Goal: Navigation & Orientation: Understand site structure

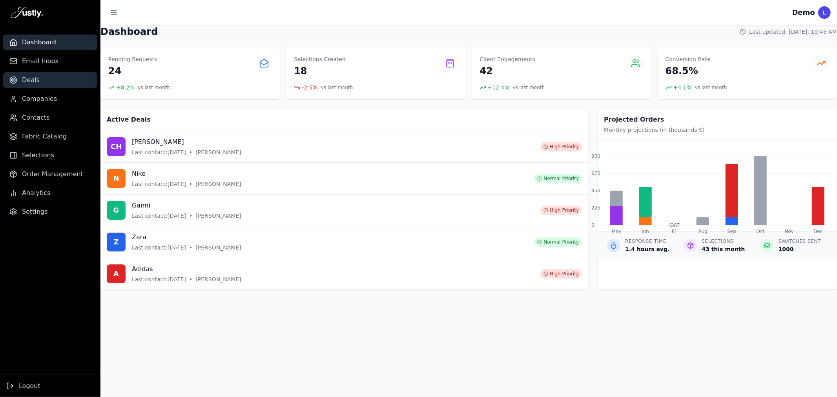
click at [20, 81] on link "Deals" at bounding box center [50, 80] width 94 height 16
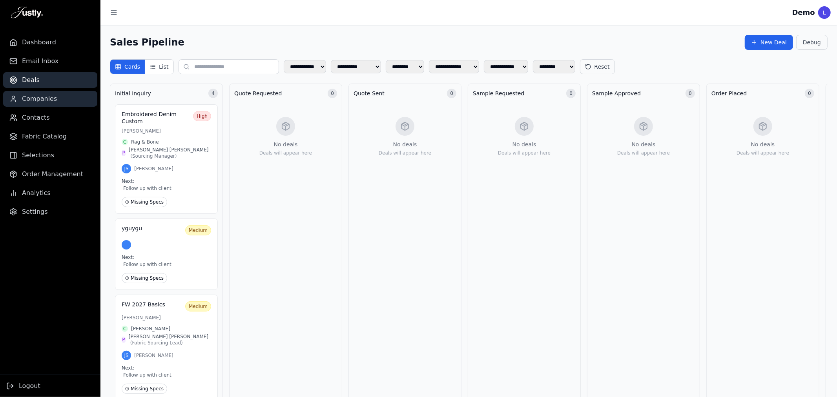
click at [47, 95] on span "Companies" at bounding box center [39, 98] width 35 height 9
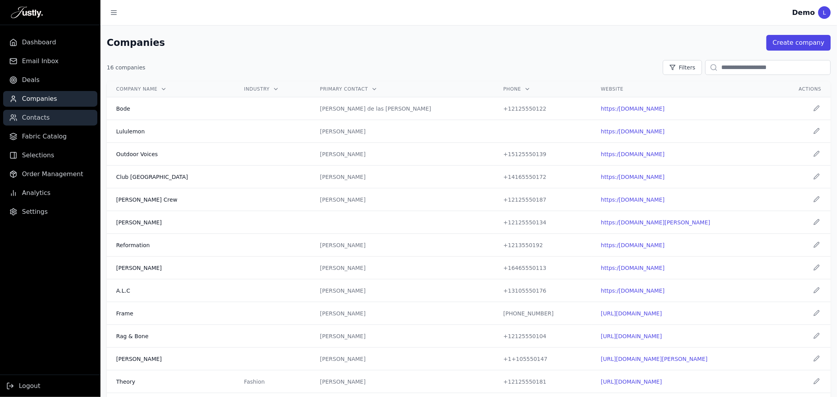
click at [44, 113] on span "Contacts" at bounding box center [36, 117] width 28 height 9
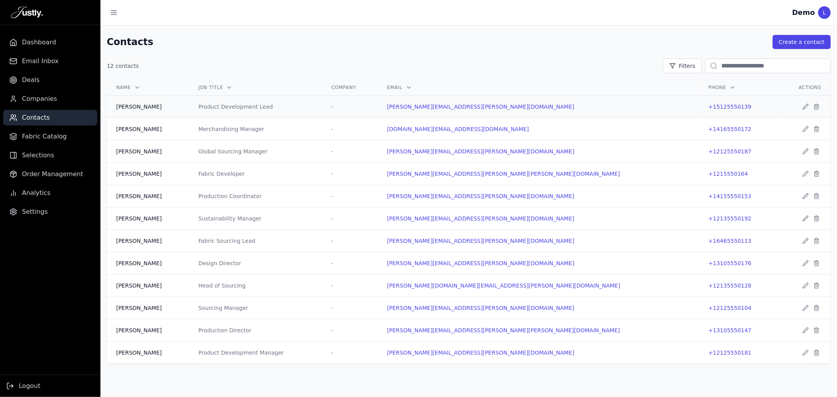
click at [290, 111] on div "Product Development Lead" at bounding box center [256, 107] width 114 height 8
click at [808, 37] on button "Create a contact" at bounding box center [802, 42] width 58 height 14
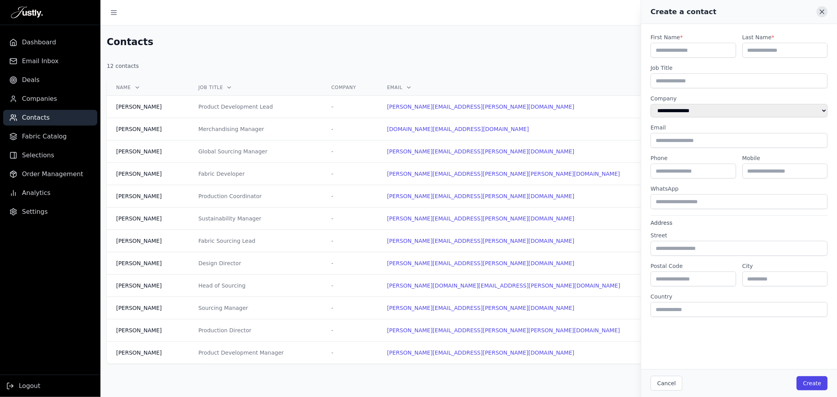
click at [827, 14] on button at bounding box center [822, 11] width 11 height 11
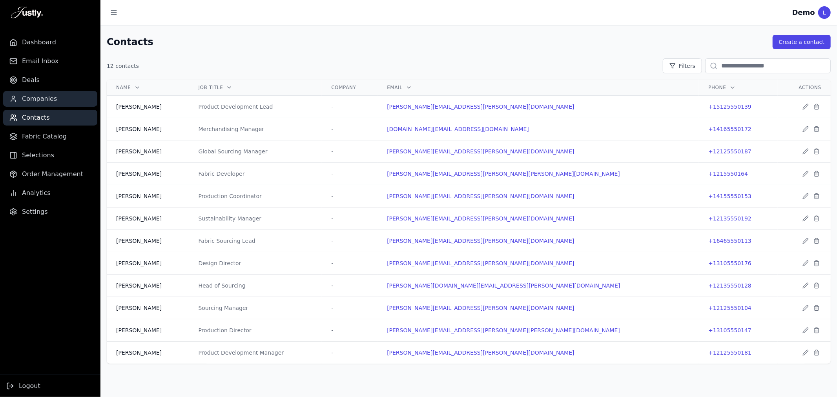
click at [53, 102] on span "Companies" at bounding box center [39, 98] width 35 height 9
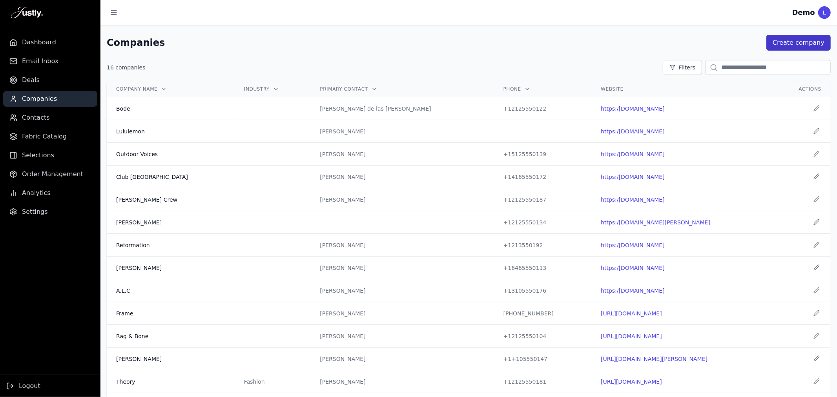
click at [784, 38] on button "Create company" at bounding box center [799, 43] width 64 height 16
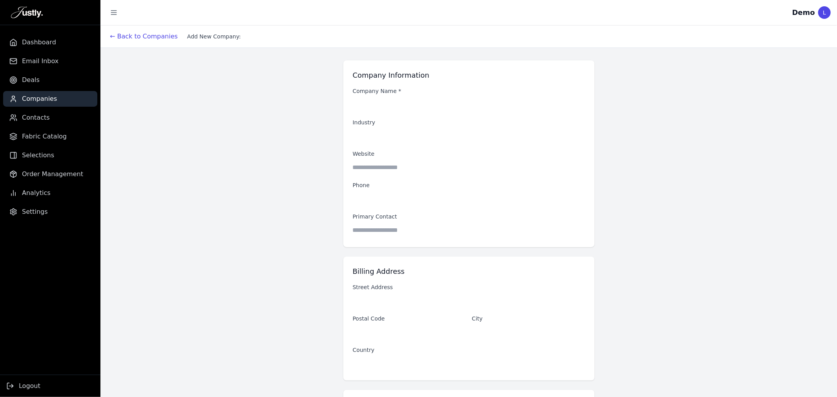
drag, startPoint x: 60, startPoint y: 97, endPoint x: 56, endPoint y: 93, distance: 5.6
click at [59, 97] on link "Companies" at bounding box center [50, 99] width 94 height 16
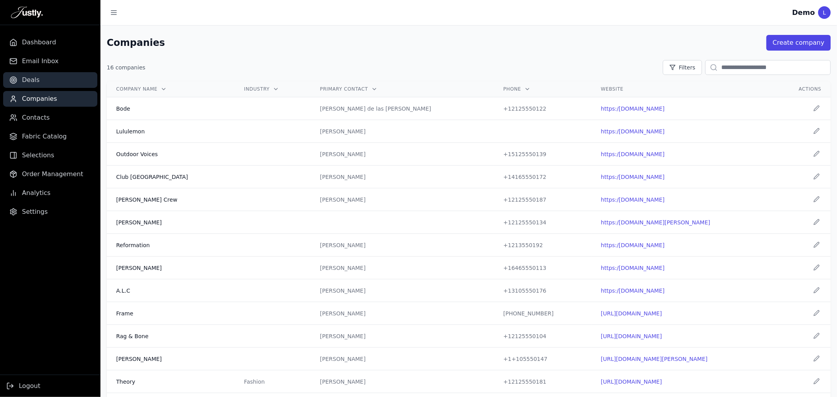
click at [42, 85] on link "Deals" at bounding box center [50, 80] width 94 height 16
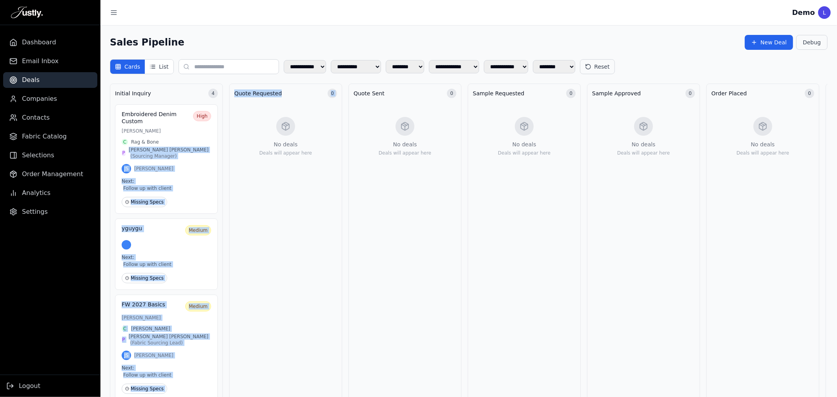
drag, startPoint x: 132, startPoint y: 147, endPoint x: 265, endPoint y: 134, distance: 133.7
click at [265, 134] on div "Initial Inquiry 4 Embroidered Denim Custom High Lisa Thompson C Rag & Bone P Li…" at bounding box center [703, 305] width 1187 height 443
drag, startPoint x: 203, startPoint y: 134, endPoint x: 255, endPoint y: 122, distance: 53.4
click at [255, 122] on div "Initial Inquiry 4 Embroidered Denim Custom High Lisa Thompson C Rag & Bone P Li…" at bounding box center [703, 305] width 1187 height 443
click at [175, 140] on div "C Rag & Bone" at bounding box center [167, 142] width 90 height 6
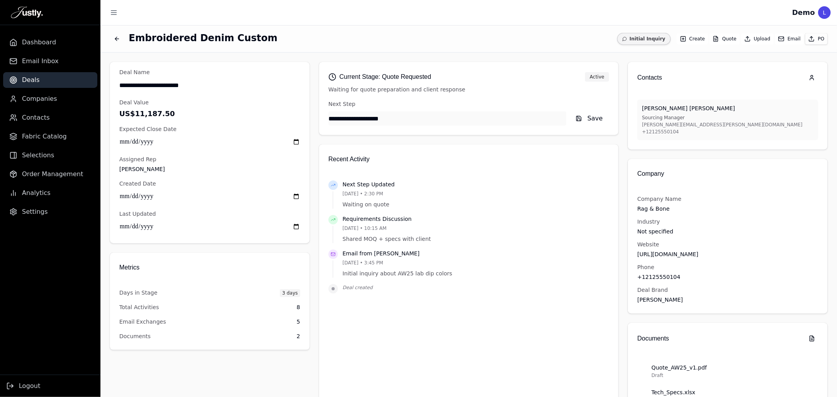
click at [143, 114] on p "US$11,187.50" at bounding box center [209, 113] width 181 height 11
click at [116, 39] on icon "Back to deals" at bounding box center [117, 39] width 6 height 6
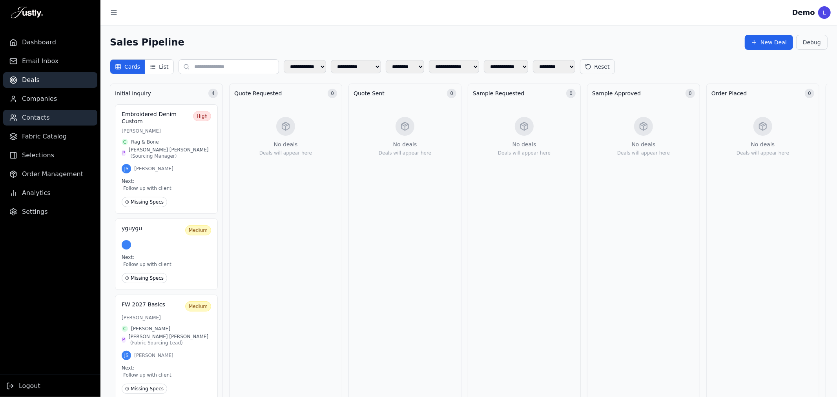
click at [58, 123] on link "Contacts" at bounding box center [50, 118] width 94 height 16
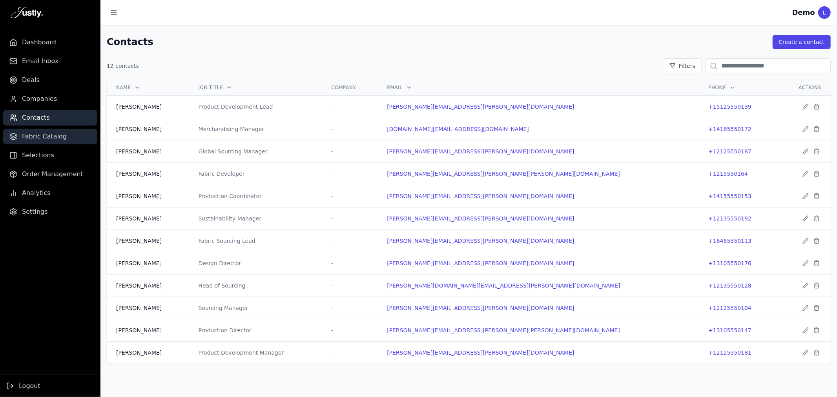
click at [55, 132] on span "Fabric Catalog" at bounding box center [44, 136] width 45 height 9
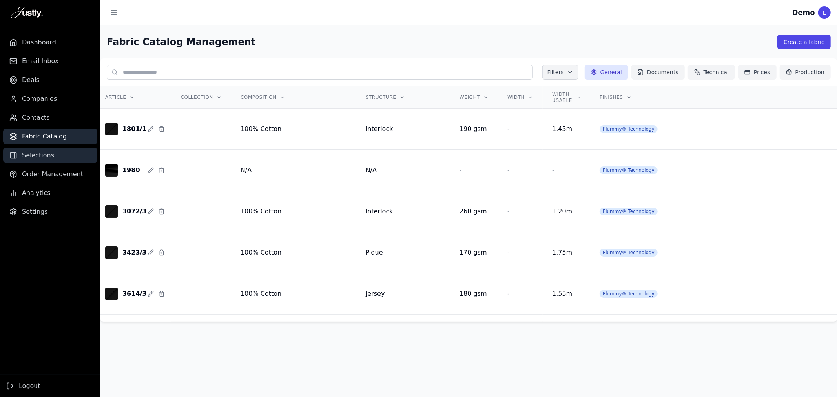
click at [21, 150] on link "Selections" at bounding box center [50, 156] width 94 height 16
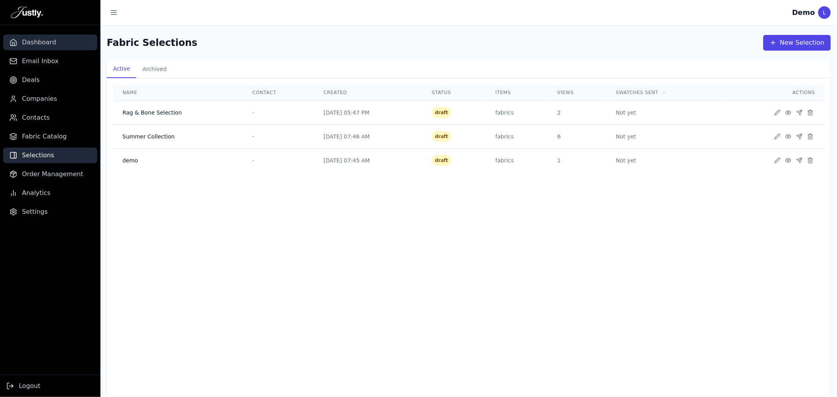
click at [29, 41] on span "Dashboard" at bounding box center [39, 42] width 34 height 9
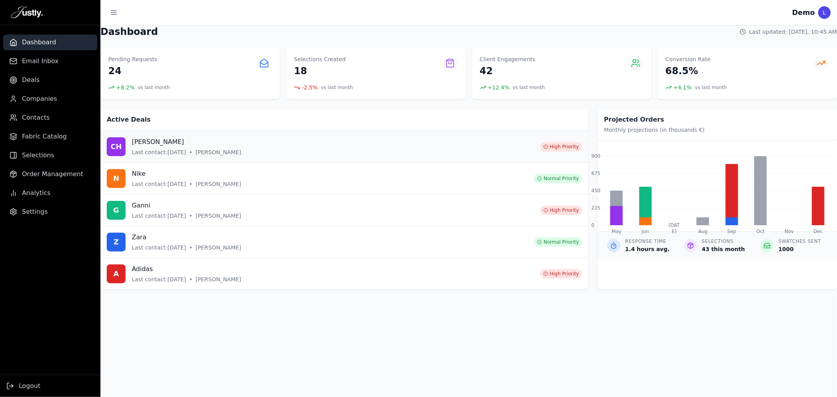
click at [137, 143] on h3 "Carolina Herrera" at bounding box center [187, 141] width 110 height 9
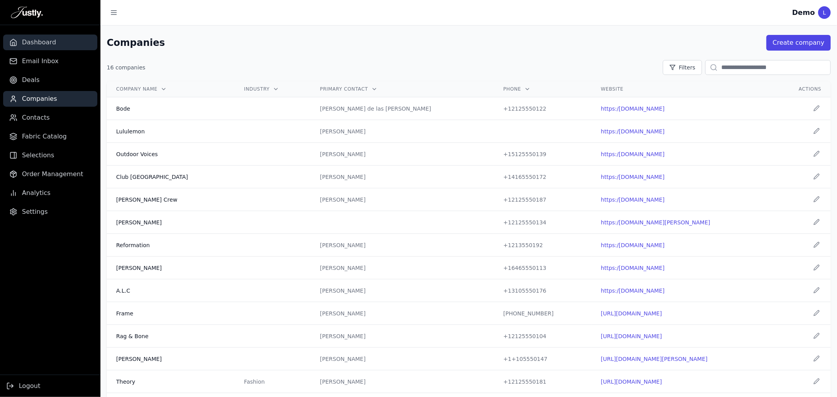
click at [27, 44] on span "Dashboard" at bounding box center [39, 42] width 34 height 9
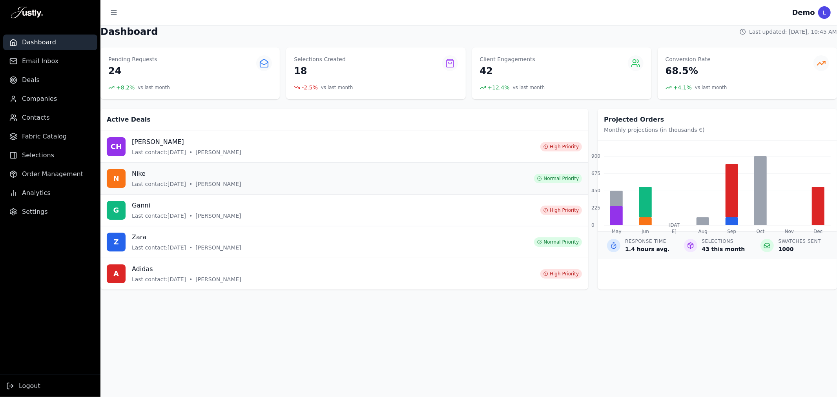
click at [170, 185] on span "Last contact: Jun 14, 2025" at bounding box center [159, 184] width 54 height 8
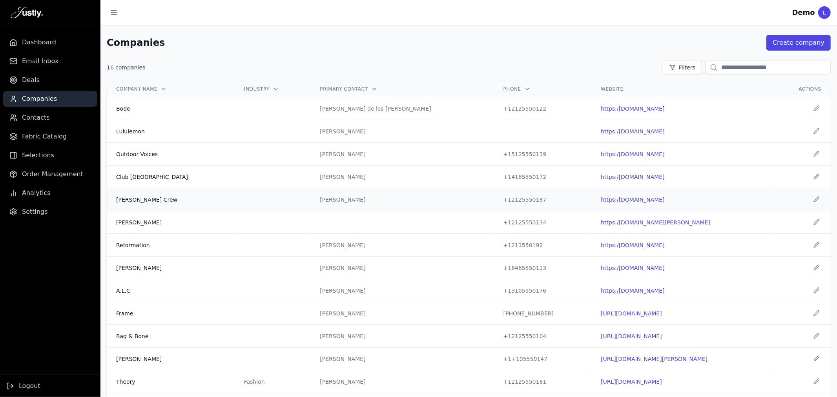
scroll to position [70, 0]
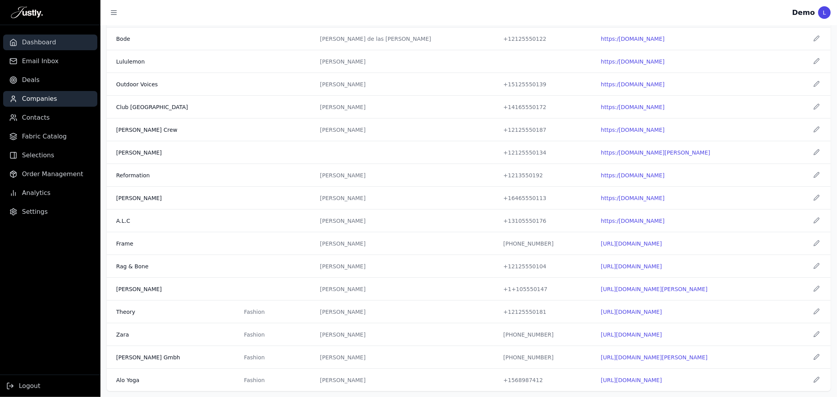
click at [65, 41] on link "Dashboard" at bounding box center [50, 43] width 94 height 16
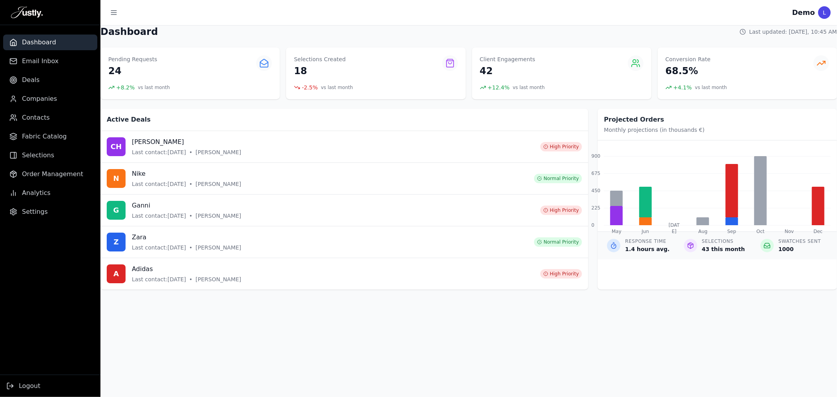
click at [656, 159] on div "May Jun Jul Aug Sep Oct Nov Dec" at bounding box center [717, 186] width 227 height 79
click at [640, 183] on div "May Jun Jul Aug Sep Oct Nov Dec" at bounding box center [717, 186] width 227 height 79
